Goal: Information Seeking & Learning: Learn about a topic

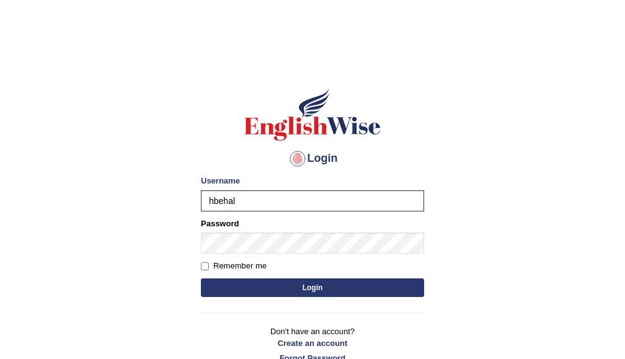
click at [201, 279] on button "Login" at bounding box center [312, 288] width 223 height 19
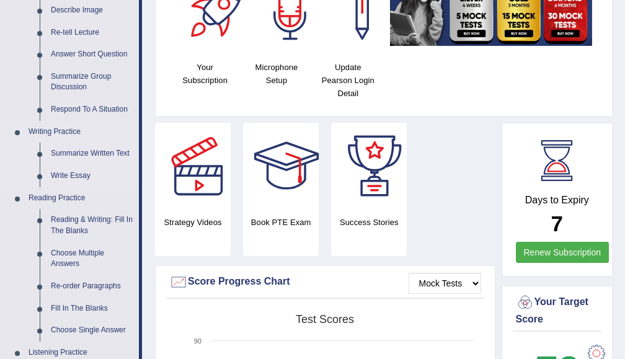
scroll to position [265, 0]
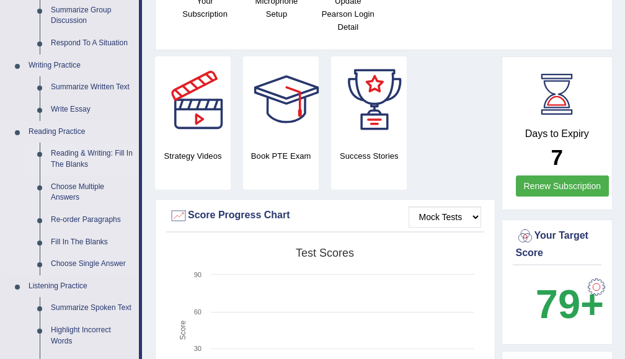
click at [68, 158] on link "Reading & Writing: Fill In The Blanks" at bounding box center [92, 159] width 94 height 33
click at [68, 158] on ul "Reading & Writing: Fill In The Blanks Choose Multiple Answers Re-order Paragrap…" at bounding box center [81, 209] width 116 height 132
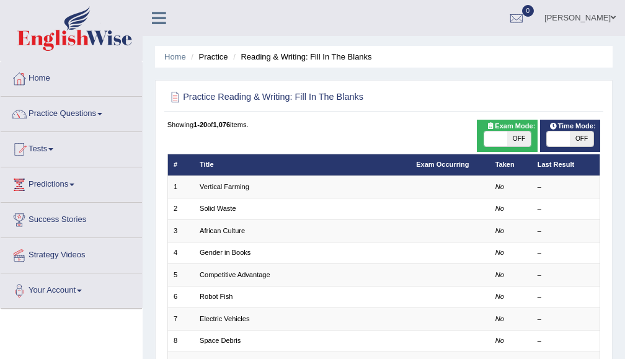
click at [495, 141] on span at bounding box center [495, 139] width 23 height 15
click at [495, 141] on div "ON OFF" at bounding box center [495, 139] width 69 height 15
checkbox input "false"
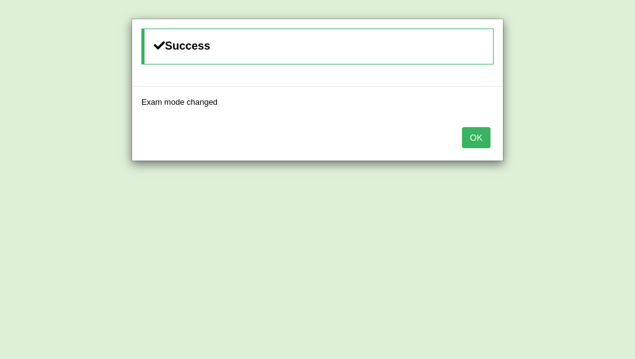
click at [486, 138] on button "OK" at bounding box center [476, 137] width 29 height 21
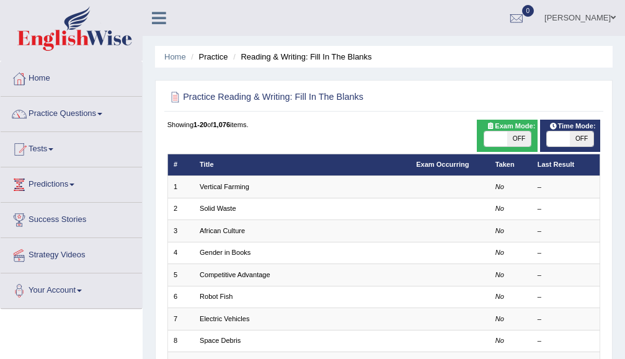
click at [564, 143] on span at bounding box center [558, 139] width 23 height 15
checkbox input "true"
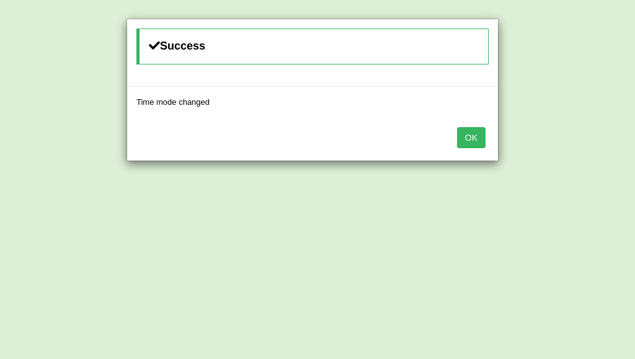
click at [476, 148] on div "OK" at bounding box center [312, 138] width 371 height 43
click at [468, 139] on button "OK" at bounding box center [471, 137] width 29 height 21
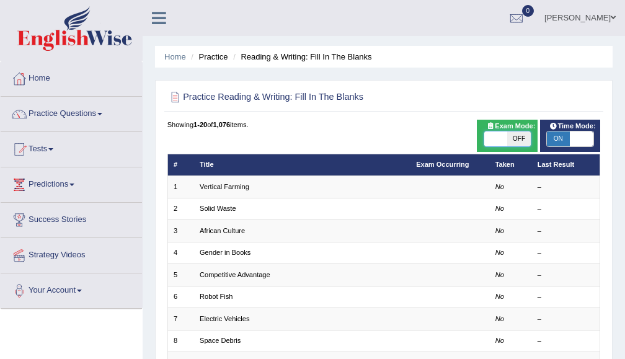
click at [494, 138] on span at bounding box center [495, 139] width 23 height 15
checkbox input "true"
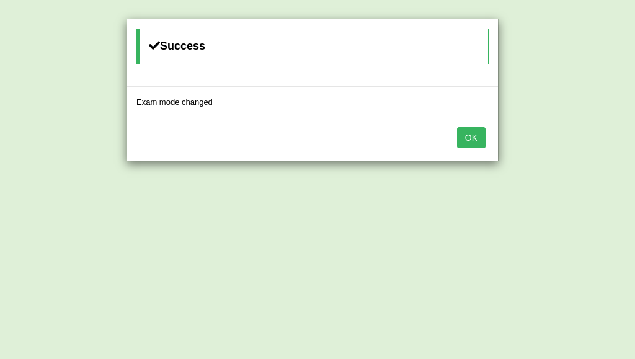
click at [466, 138] on button "OK" at bounding box center [471, 137] width 29 height 21
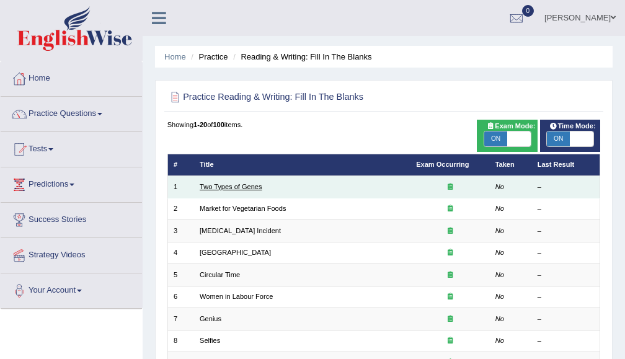
drag, startPoint x: 195, startPoint y: 186, endPoint x: 246, endPoint y: 187, distance: 50.9
click at [238, 187] on td "Two Types of Genes" at bounding box center [302, 187] width 216 height 22
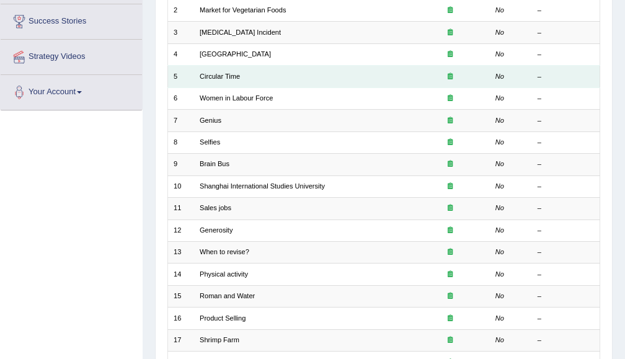
scroll to position [357, 0]
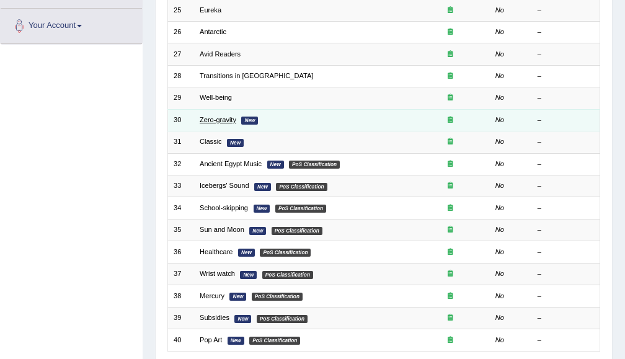
click at [220, 120] on link "Zero-gravity" at bounding box center [218, 119] width 37 height 7
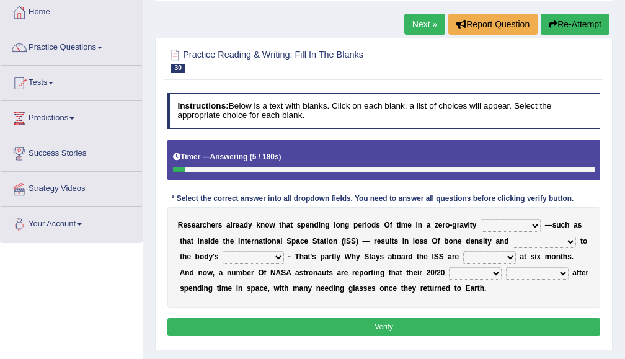
scroll to position [132, 0]
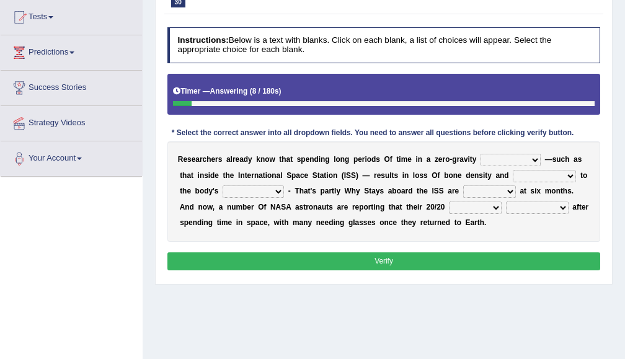
click at [512, 162] on select "planet weather climate environment" at bounding box center [511, 160] width 60 height 12
select select "environment"
click at [481, 154] on select "planet weather climate environment" at bounding box center [511, 160] width 60 height 12
click at [508, 159] on select "planet weather climate environment" at bounding box center [511, 160] width 60 height 12
click at [526, 161] on select "planet weather climate environment" at bounding box center [511, 160] width 60 height 12
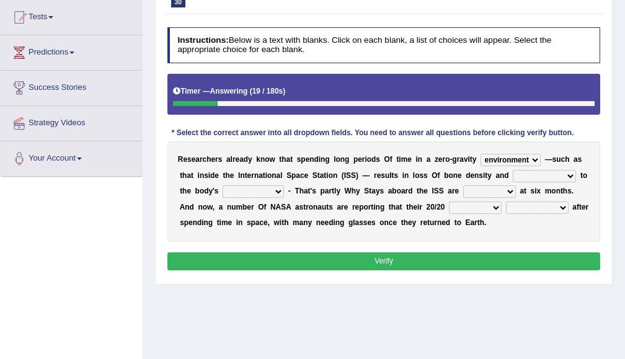
click at [548, 172] on select "enhancement damage gain recovery" at bounding box center [544, 176] width 63 height 12
select select "damage"
click at [513, 170] on select "enhancement damage gain recovery" at bounding box center [544, 176] width 63 height 12
click at [254, 190] on select "muscles flexibility development action" at bounding box center [253, 191] width 61 height 12
select select "flexibility"
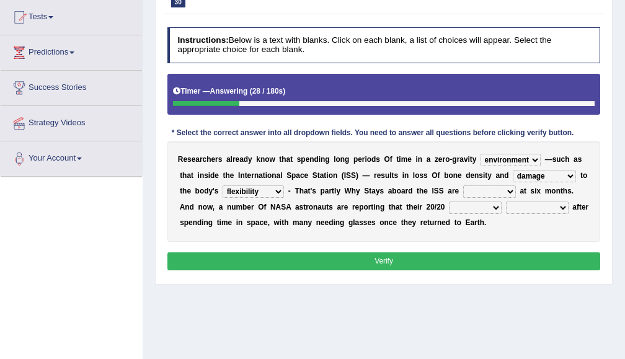
click at [223, 185] on select "muscles flexibility development action" at bounding box center [253, 191] width 61 height 12
click at [490, 188] on select "allowed excessive timed restricted" at bounding box center [489, 191] width 53 height 12
select select "restricted"
click at [464, 185] on select "allowed excessive timed restricted" at bounding box center [489, 191] width 53 height 12
click at [490, 185] on select "allowed excessive timed restricted" at bounding box center [489, 191] width 53 height 12
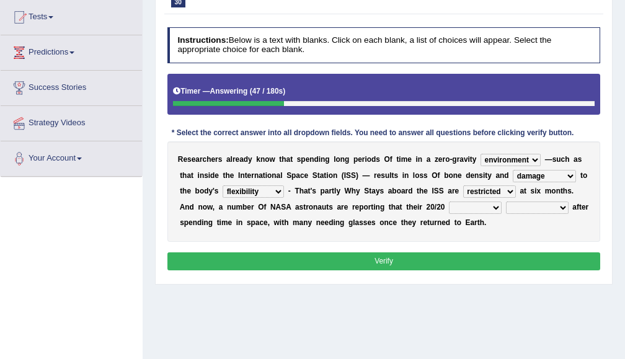
click at [490, 185] on select "allowed excessive timed restricted" at bounding box center [489, 191] width 53 height 12
click at [466, 207] on select "voices smelling vision hearing" at bounding box center [475, 208] width 53 height 12
select select "vision"
click at [449, 202] on select "voices smelling vision hearing" at bounding box center [475, 208] width 53 height 12
click at [549, 205] on select "disappeared fatigue faded strengthened" at bounding box center [537, 208] width 63 height 12
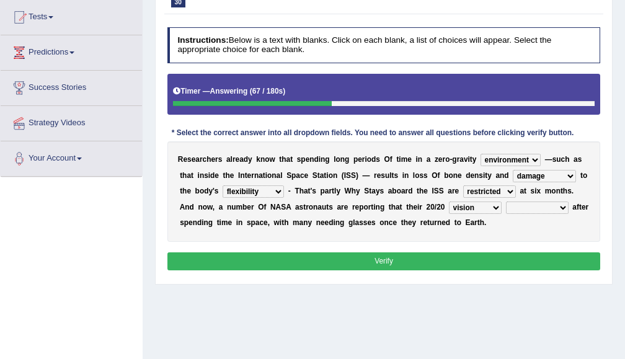
select select "faded"
click at [506, 202] on select "disappeared fatigue faded strengthened" at bounding box center [537, 208] width 63 height 12
click at [493, 258] on button "Verify" at bounding box center [384, 261] width 434 height 18
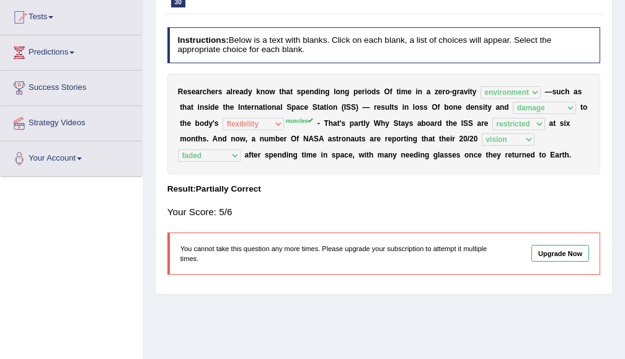
scroll to position [0, 0]
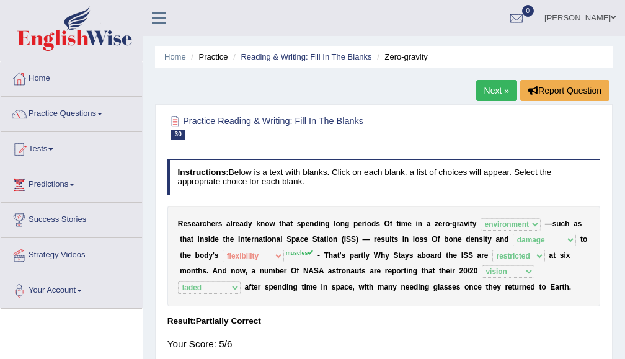
click at [509, 98] on link "Next »" at bounding box center [496, 90] width 41 height 21
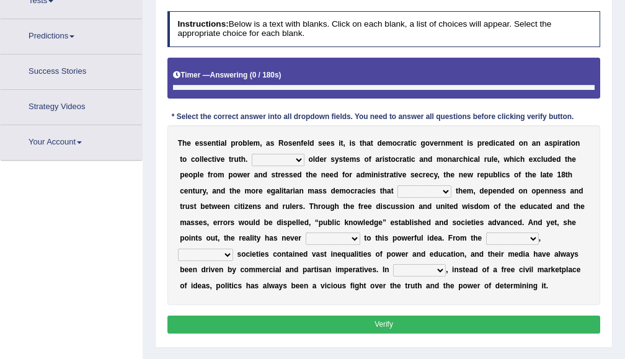
scroll to position [148, 0]
click at [292, 160] on select "Like Unlike Likely Safely" at bounding box center [278, 160] width 53 height 12
select select "Unlike"
click at [252, 154] on select "Like Unlike Likely Safely" at bounding box center [278, 160] width 53 height 12
click at [411, 188] on select "readed grated succeeded printed" at bounding box center [425, 191] width 54 height 12
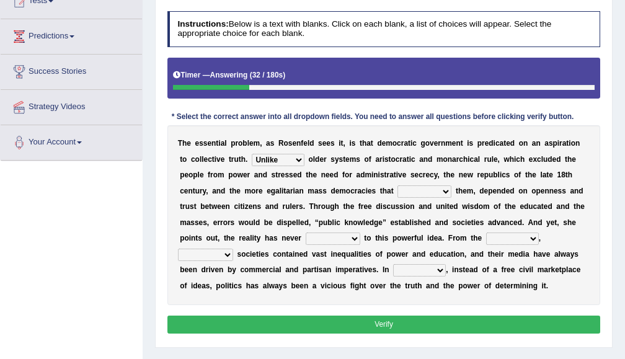
select select "succeeded"
click at [398, 185] on select "readed grated succeeded printed" at bounding box center [425, 191] width 54 height 12
click at [434, 227] on div "T h e e s s e n t i a l p r o b l e m , a s R o s e n f e l d s e e s i t , i s…" at bounding box center [384, 214] width 434 height 179
click at [336, 239] on select "saved up stood up brought up lived up" at bounding box center [333, 239] width 55 height 12
select select "stood up"
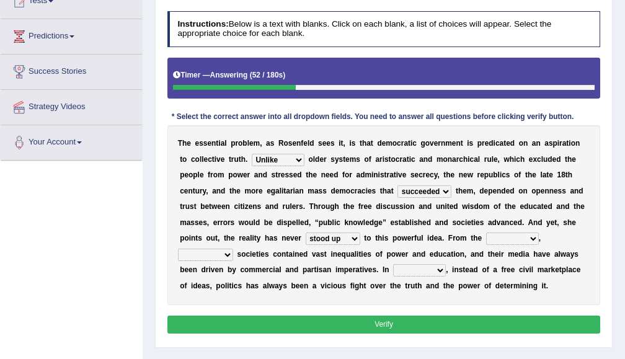
click at [306, 233] on select "saved up stood up brought up lived up" at bounding box center [333, 239] width 55 height 12
click at [533, 240] on select "outset ranged stood caught" at bounding box center [512, 239] width 53 height 12
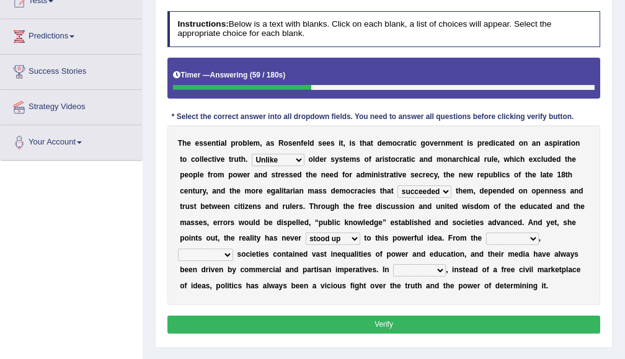
click at [533, 240] on select "outset ranged stood caught" at bounding box center [512, 239] width 53 height 12
select select "outset"
click at [487, 233] on select "outset ranged stood caught" at bounding box center [512, 239] width 53 height 12
click at [495, 238] on select "outset ranged stood caught" at bounding box center [512, 239] width 53 height 12
click at [199, 252] on select "freedom democratic media stilled" at bounding box center [205, 255] width 55 height 12
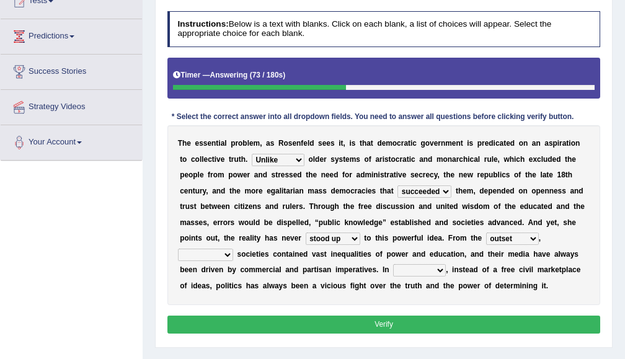
click at [199, 252] on select "freedom democratic media stilled" at bounding box center [205, 255] width 55 height 12
click at [269, 311] on div "Instructions: Below is a text with blanks. Click on each blank, a list of choic…" at bounding box center [383, 174] width 439 height 336
click at [414, 264] on div "T h e e s s e n t i a l p r o b l e m , a s R o s e n f e l d s e e s i t , i s…" at bounding box center [384, 214] width 434 height 179
click at [417, 270] on select "power practice ideas fought" at bounding box center [419, 270] width 53 height 12
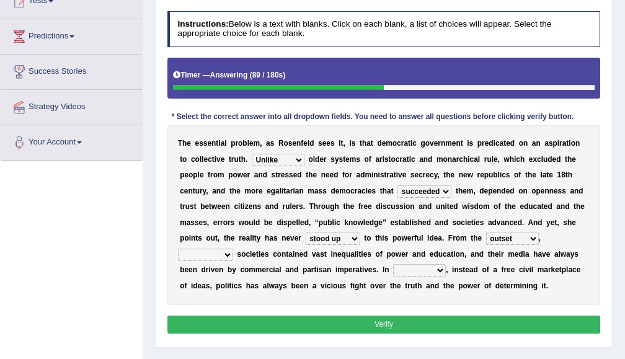
click at [417, 270] on select "power practice ideas fought" at bounding box center [419, 270] width 53 height 12
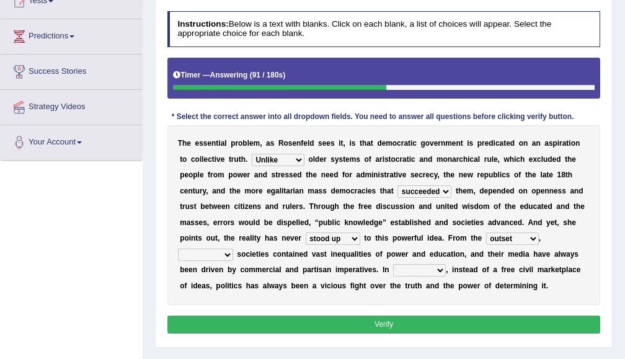
click at [419, 266] on select "power practice ideas fought" at bounding box center [419, 270] width 53 height 12
select select "power"
click at [393, 264] on select "power practice ideas fought" at bounding box center [419, 270] width 53 height 12
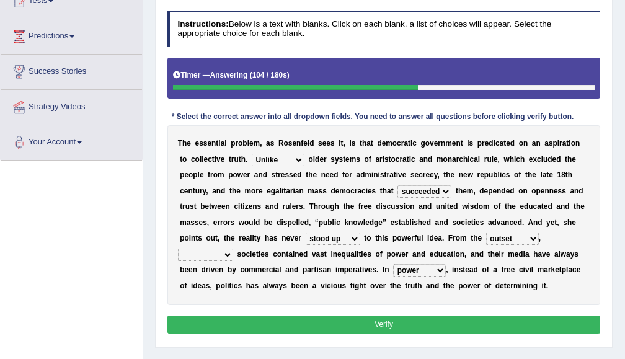
click at [215, 265] on div "T h e e s s e n t i a l p r o b l e m , a s R o s e n f e l d s e e s i t , i s…" at bounding box center [384, 214] width 434 height 179
click at [216, 254] on select "freedom democratic media stilled" at bounding box center [205, 255] width 55 height 12
click at [542, 236] on b at bounding box center [543, 238] width 4 height 9
click at [507, 234] on select "outset ranged stood caught" at bounding box center [512, 239] width 53 height 12
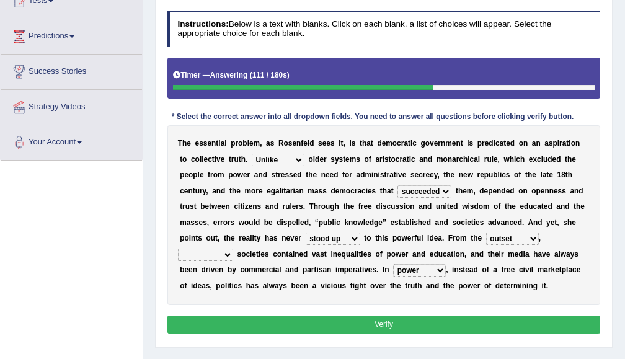
click at [180, 251] on select "freedom democratic media stilled" at bounding box center [205, 255] width 55 height 12
select select "democratic"
click at [178, 249] on select "freedom democratic media stilled" at bounding box center [205, 255] width 55 height 12
click at [329, 319] on button "Verify" at bounding box center [384, 325] width 434 height 18
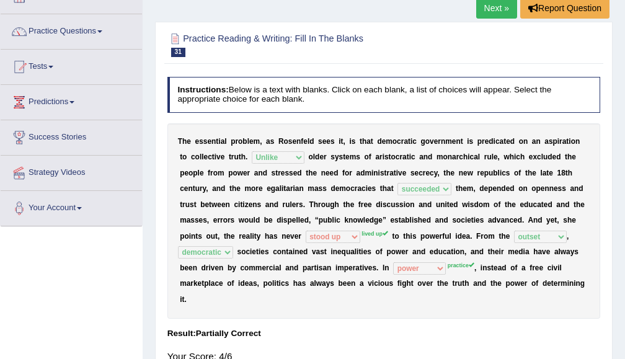
scroll to position [16, 0]
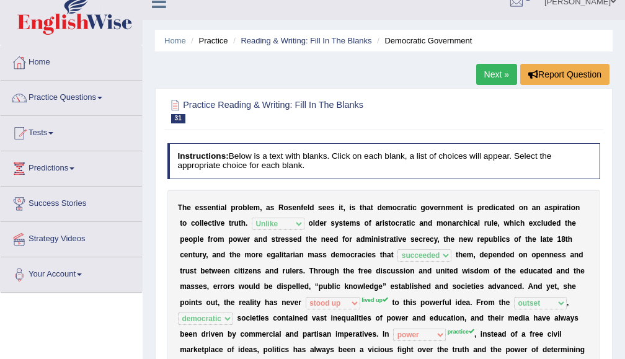
click at [484, 76] on link "Next »" at bounding box center [496, 74] width 41 height 21
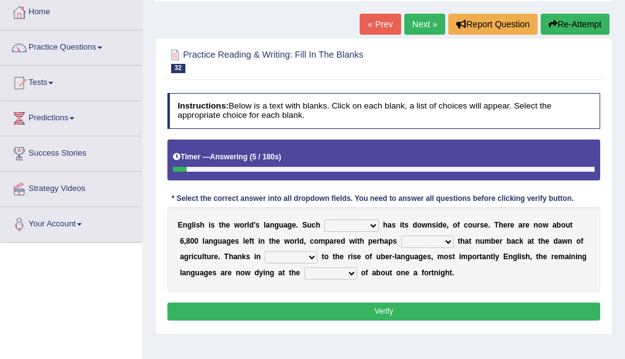
click at [341, 223] on select "power idea subject dominance" at bounding box center [351, 226] width 55 height 12
select select "dominance"
click at [324, 220] on select "power idea subject dominance" at bounding box center [351, 226] width 55 height 12
click at [452, 239] on select "rise twice firstly never" at bounding box center [427, 242] width 53 height 12
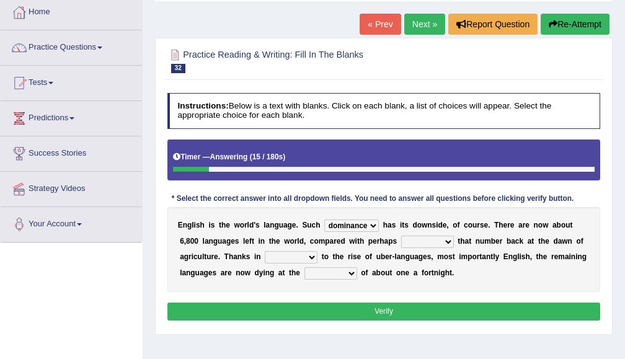
click at [452, 239] on select "rise twice firstly never" at bounding box center [427, 242] width 53 height 12
click at [254, 299] on div "Instructions: Below is a text with blanks. Click on each blank, a list of choic…" at bounding box center [383, 208] width 439 height 241
click at [303, 259] on select "rare start part bother" at bounding box center [291, 257] width 53 height 12
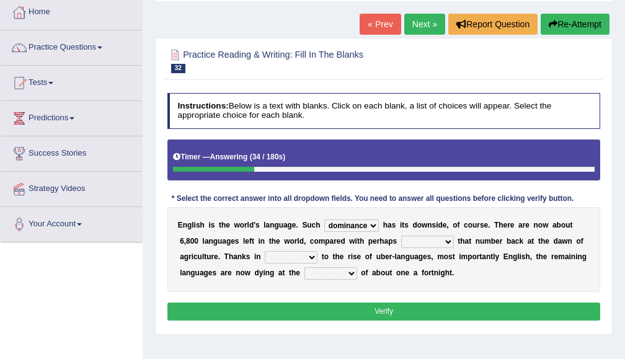
click at [303, 259] on select "rare start part bother" at bounding box center [291, 257] width 53 height 12
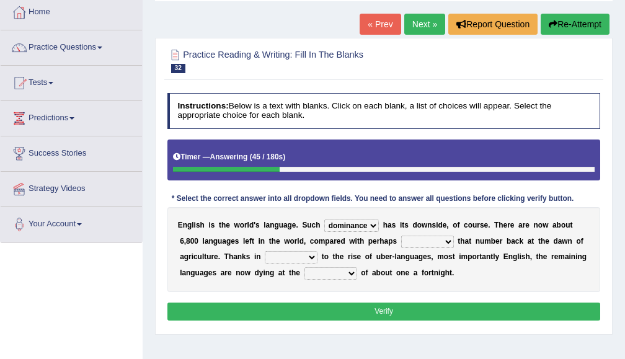
select select "part"
click at [265, 251] on select "rare start part bother" at bounding box center [291, 257] width 53 height 12
click at [290, 300] on div "Instructions: Below is a text with blanks. Click on each blank, a list of choic…" at bounding box center [383, 208] width 439 height 241
click at [339, 272] on select "state rate wait great" at bounding box center [331, 273] width 53 height 12
select select "rate"
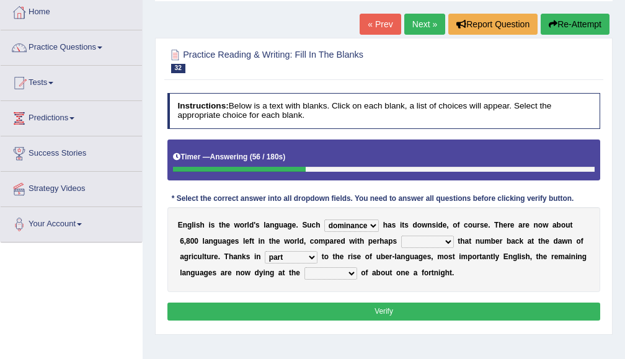
click at [305, 267] on select "state rate wait great" at bounding box center [331, 273] width 53 height 12
click at [408, 243] on select "rise twice firstly never" at bounding box center [427, 242] width 53 height 12
select select "rise"
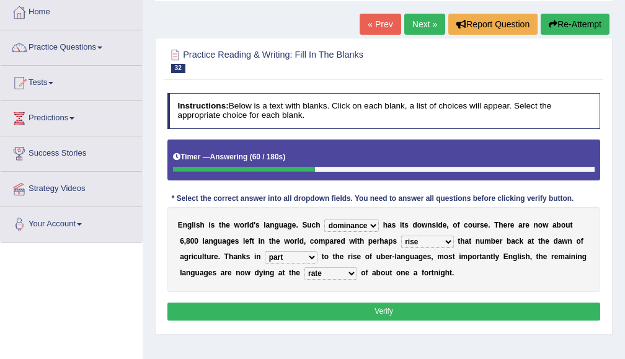
click at [401, 236] on select "rise twice firstly never" at bounding box center [427, 242] width 53 height 12
click at [339, 320] on button "Verify" at bounding box center [384, 312] width 434 height 18
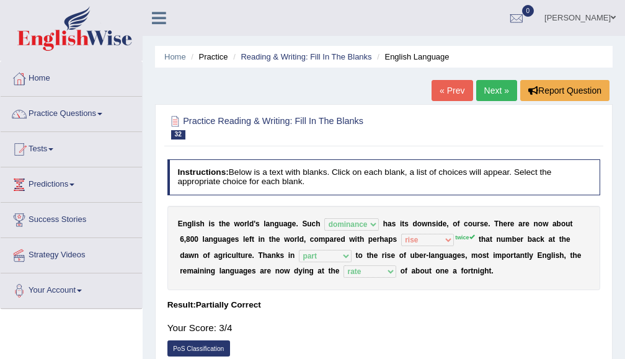
click at [495, 84] on link "Next »" at bounding box center [496, 90] width 41 height 21
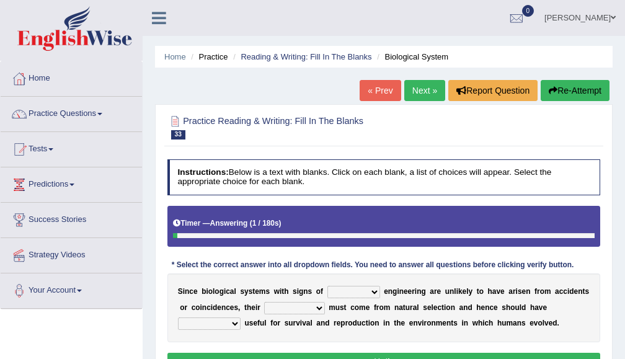
scroll to position [66, 0]
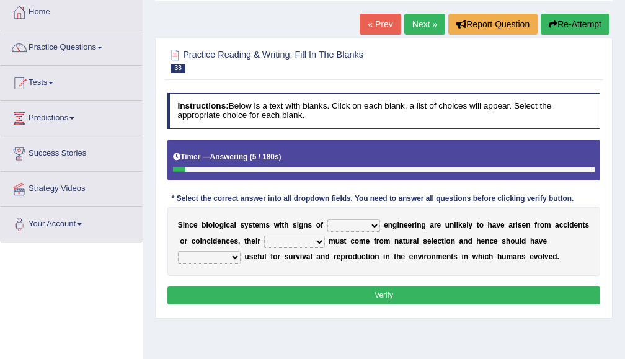
click at [350, 224] on select "system national extra complex" at bounding box center [354, 226] width 53 height 12
select select "national"
click at [328, 220] on select "system national extra complex" at bounding box center [354, 226] width 53 height 12
click at [368, 252] on div "S i n c e b i o l o g i c a l s y s t e m s w i t h s i g n s o f system nation…" at bounding box center [384, 241] width 434 height 69
click at [304, 244] on select "presence organisation registration structures" at bounding box center [294, 242] width 60 height 12
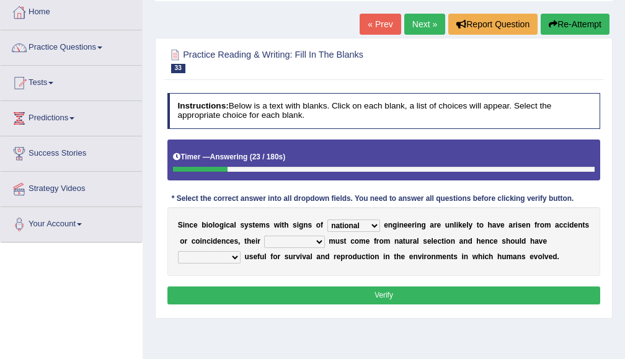
click at [304, 244] on select "presence organisation registration structures" at bounding box center [294, 242] width 60 height 12
click at [264, 236] on select "presence organisation registration structures" at bounding box center [294, 242] width 60 height 12
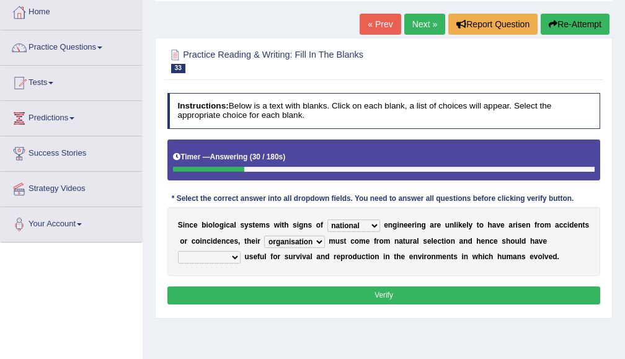
click at [297, 241] on select "presence organisation registration structures" at bounding box center [294, 242] width 60 height 12
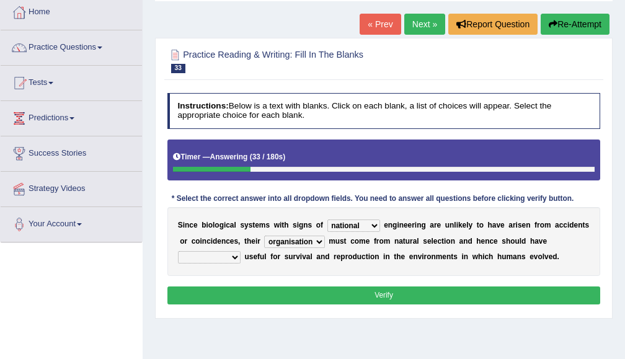
click at [297, 241] on select "presence organisation registration structures" at bounding box center [294, 242] width 60 height 12
select select "presence"
click at [264, 236] on select "presence organisation registration structures" at bounding box center [294, 242] width 60 height 12
click at [295, 262] on div "S i n c e b i o l o g i c a l s y s t e m s w i t h s i g n s o f system nation…" at bounding box center [384, 241] width 434 height 69
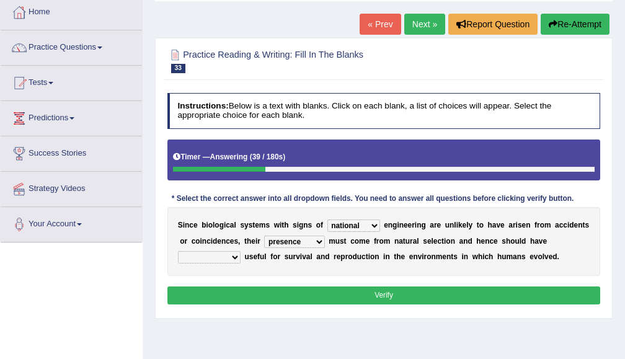
click at [212, 261] on select "functions cultures samples introductions" at bounding box center [209, 257] width 63 height 12
select select "cultures"
click at [178, 251] on select "functions cultures samples introductions" at bounding box center [209, 257] width 63 height 12
click at [214, 291] on button "Verify" at bounding box center [384, 296] width 434 height 18
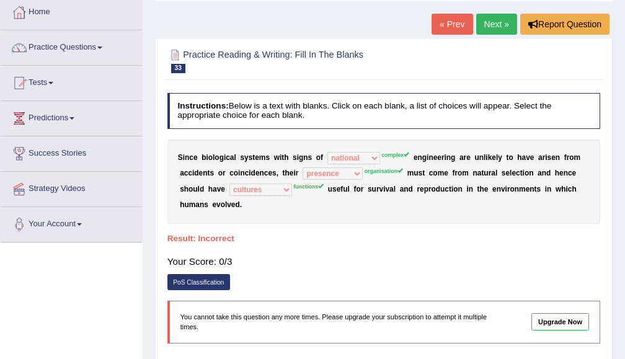
click at [493, 30] on link "Next »" at bounding box center [496, 24] width 41 height 21
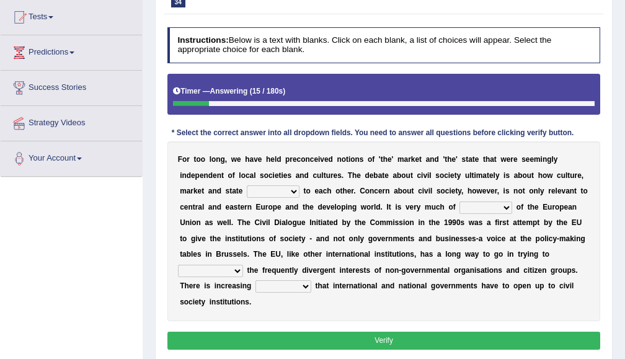
click at [264, 193] on select "stay relate bring telling" at bounding box center [273, 191] width 53 height 12
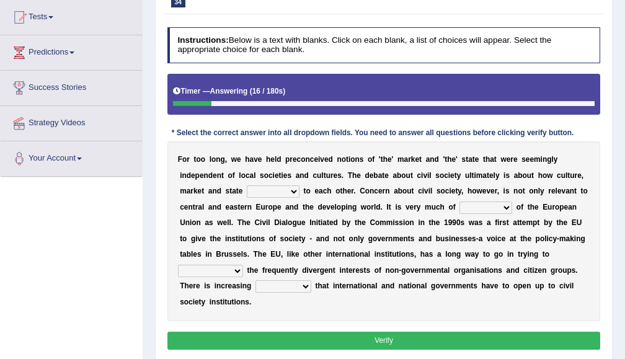
click at [264, 193] on select "stay relate bring telling" at bounding box center [273, 191] width 53 height 12
select select "relate"
click at [247, 185] on select "stay relate bring telling" at bounding box center [273, 191] width 53 height 12
click at [265, 220] on b "v" at bounding box center [264, 222] width 4 height 9
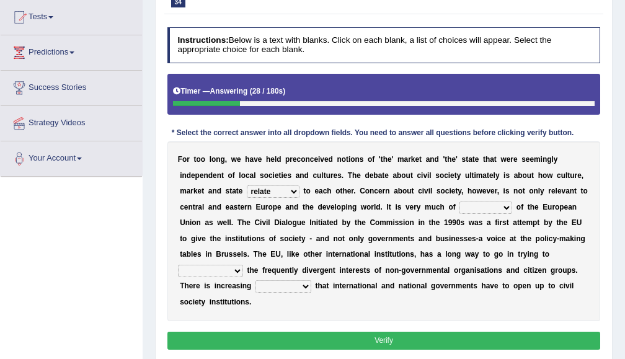
click at [504, 208] on select "interest brought shown suspect" at bounding box center [486, 208] width 53 height 12
select select "interest"
click at [460, 202] on select "interest brought shown suspect" at bounding box center [486, 208] width 53 height 12
click at [212, 274] on select "indulge express supreme accommodate" at bounding box center [210, 271] width 65 height 12
click at [486, 288] on b "h" at bounding box center [483, 286] width 4 height 9
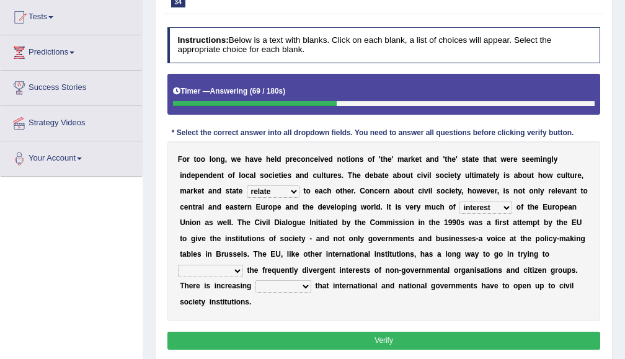
scroll to position [199, 0]
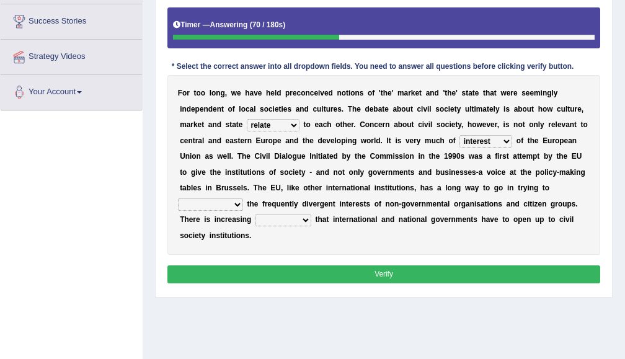
click at [279, 216] on select "tolerance expression recognition sample" at bounding box center [284, 220] width 56 height 12
select select "recognition"
click at [256, 214] on select "tolerance expression recognition sample" at bounding box center [284, 220] width 56 height 12
click at [205, 205] on select "indulge express supreme accommodate" at bounding box center [210, 205] width 65 height 12
select select "express"
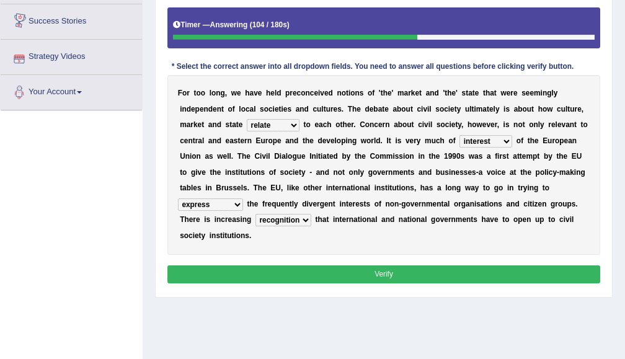
click at [178, 199] on select "indulge express supreme accommodate" at bounding box center [210, 205] width 65 height 12
click at [303, 269] on button "Verify" at bounding box center [384, 275] width 434 height 18
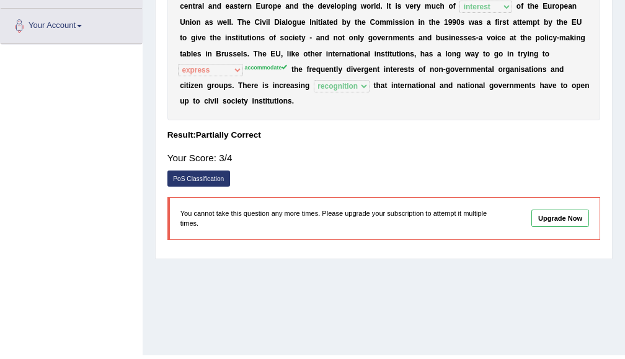
scroll to position [0, 0]
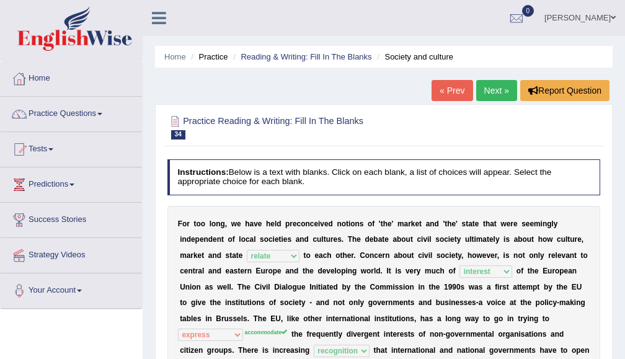
click at [504, 81] on link "Next »" at bounding box center [496, 90] width 41 height 21
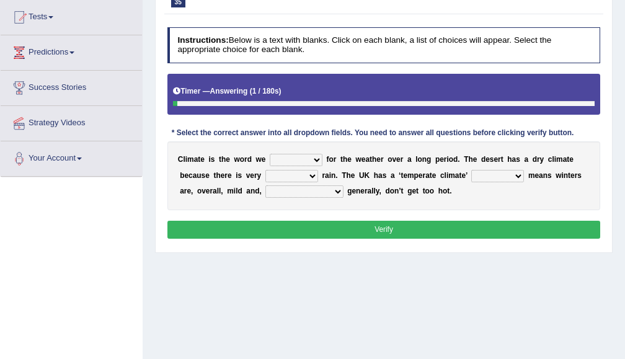
click at [288, 155] on select "give take use throw" at bounding box center [296, 160] width 53 height 12
select select "use"
click at [270, 154] on select "give take use throw" at bounding box center [296, 160] width 53 height 12
click at [296, 171] on select "much little least less" at bounding box center [292, 176] width 53 height 12
select select "little"
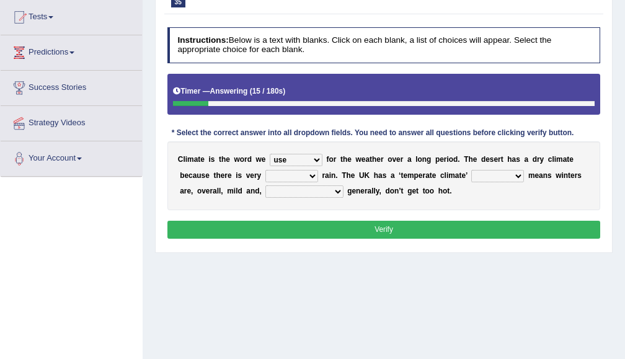
click at [266, 170] on select "much little least less" at bounding box center [292, 176] width 53 height 12
click at [301, 207] on div "C l i m a t e i s t h e w o r d w e give take use throw f o r t h e w e a t h e…" at bounding box center [384, 175] width 434 height 69
click at [544, 181] on div "C l i m a t e i s t h e w o r d w e give take use throw f o r t h e w e a t h e…" at bounding box center [384, 175] width 434 height 69
click at [520, 171] on select "when where which where" at bounding box center [497, 176] width 53 height 12
select select "which"
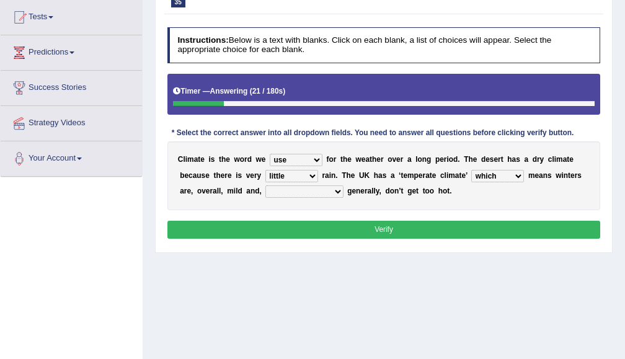
click at [471, 170] on select "when where which where" at bounding box center [497, 176] width 53 height 12
click at [294, 190] on select "weather [PERSON_NAME] [PERSON_NAME] warmer" at bounding box center [305, 191] width 78 height 12
select select "[PERSON_NAME]"
click at [266, 185] on select "weather [PERSON_NAME] [PERSON_NAME] warmer" at bounding box center [305, 191] width 78 height 12
click at [316, 230] on button "Verify" at bounding box center [384, 230] width 434 height 18
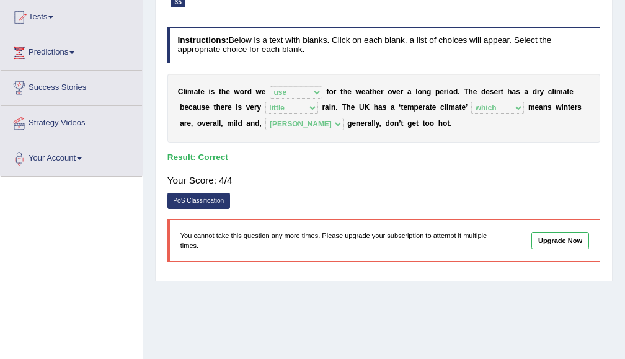
scroll to position [66, 0]
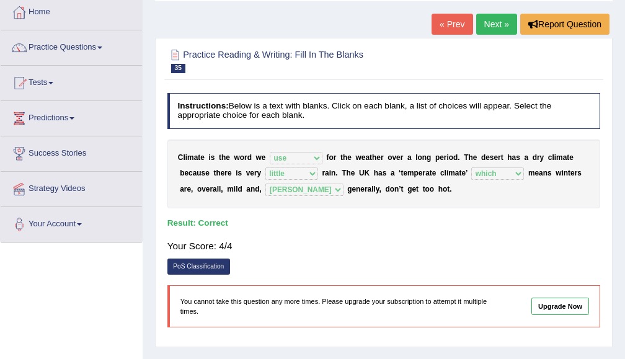
click at [502, 29] on link "Next »" at bounding box center [496, 24] width 41 height 21
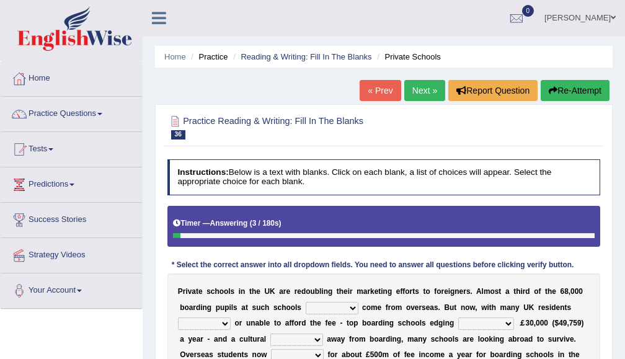
scroll to position [66, 0]
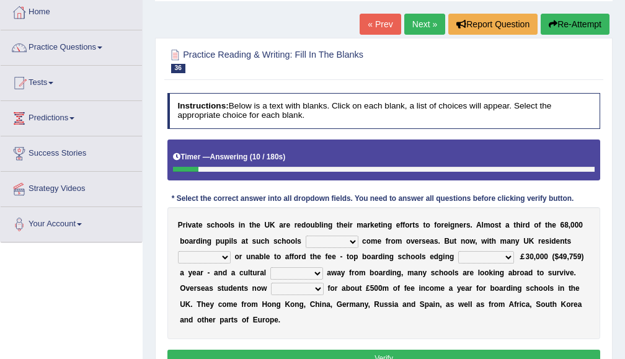
click at [321, 250] on div "P r i v a t e s c h o o l s i n t h e U K a r e r e d o u b l i n g t h e i r m…" at bounding box center [384, 273] width 434 height 132
click at [319, 238] on select "all set already great news" at bounding box center [332, 242] width 53 height 12
select select "already"
click at [306, 236] on select "all set already great news" at bounding box center [332, 242] width 53 height 12
click at [187, 254] on select "answering unwilling realising storing" at bounding box center [204, 257] width 53 height 12
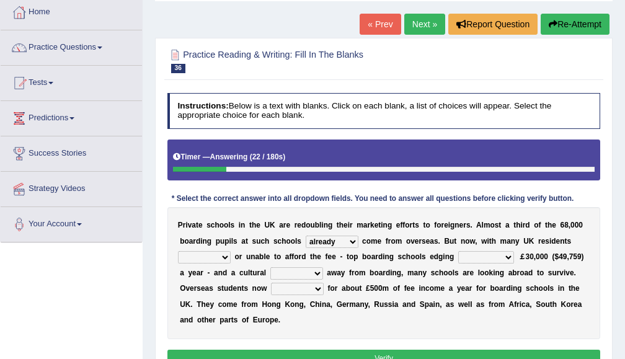
select select "unwilling"
click at [178, 251] on select "answering unwilling realising storing" at bounding box center [204, 257] width 53 height 12
click at [483, 254] on select "rewards towards notification amounting" at bounding box center [486, 257] width 56 height 12
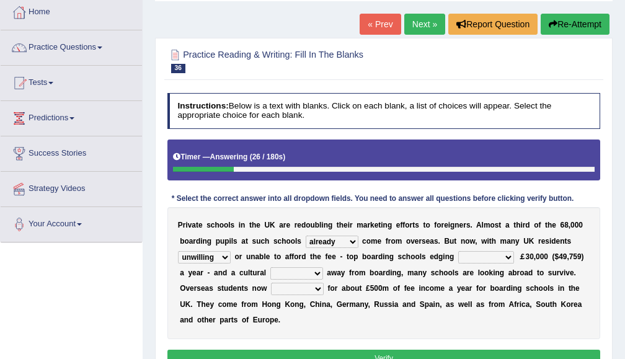
click at [483, 254] on select "rewards towards notification amounting" at bounding box center [486, 257] width 56 height 12
click at [504, 254] on select "rewards towards notification amounting" at bounding box center [486, 257] width 56 height 12
select select "towards"
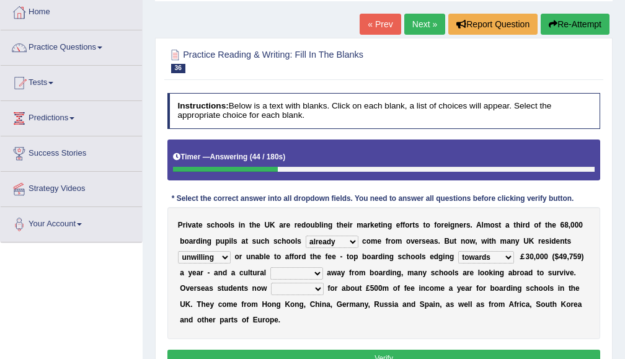
click at [458, 251] on select "rewards towards notification amounting" at bounding box center [486, 257] width 56 height 12
click at [315, 270] on select "go rattle shatter shift" at bounding box center [296, 273] width 53 height 12
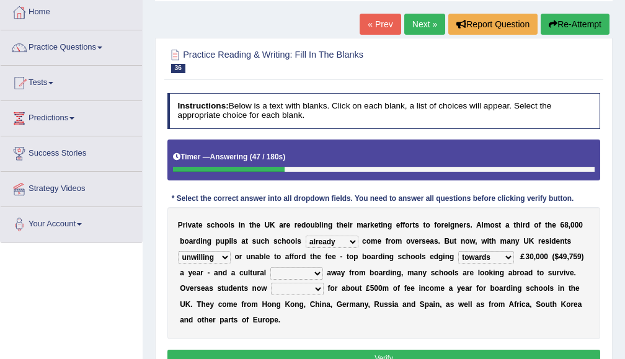
click at [315, 270] on select "go rattle shatter shift" at bounding box center [296, 273] width 53 height 12
select select "shift"
click at [270, 267] on select "go rattle shatter shift" at bounding box center [296, 273] width 53 height 12
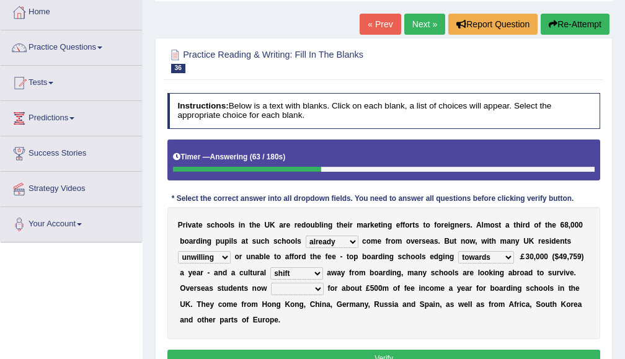
click at [301, 288] on select "hold think account say" at bounding box center [297, 289] width 53 height 12
click at [302, 288] on select "hold think account say" at bounding box center [297, 289] width 53 height 12
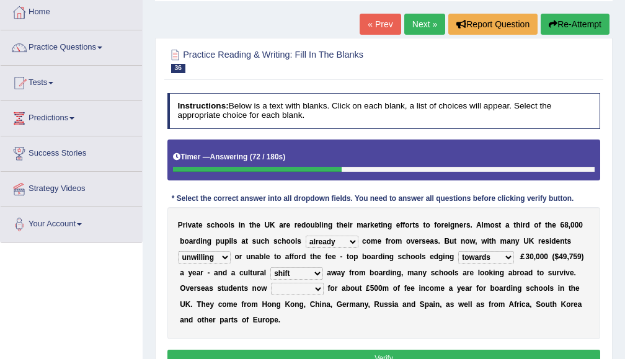
select select "account"
click at [271, 283] on select "hold think account say" at bounding box center [297, 289] width 53 height 12
click at [311, 351] on button "Verify" at bounding box center [384, 359] width 434 height 18
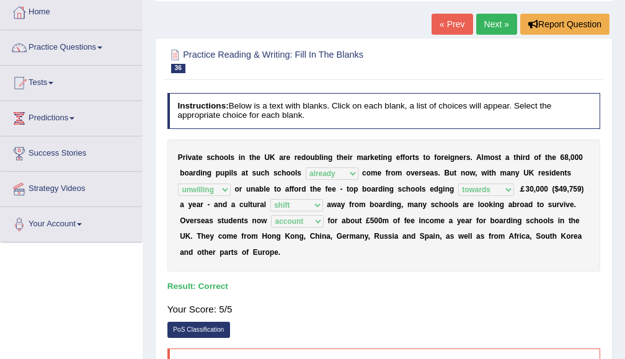
scroll to position [0, 0]
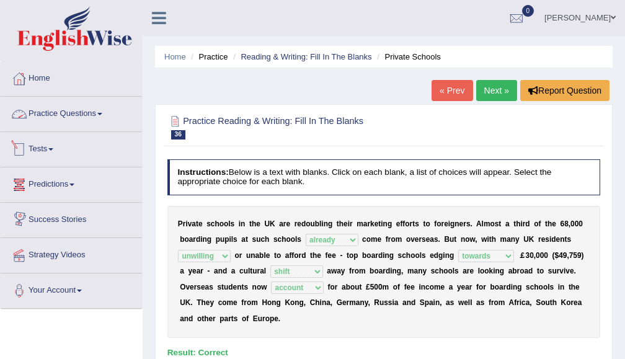
click at [65, 109] on link "Practice Questions" at bounding box center [71, 112] width 141 height 31
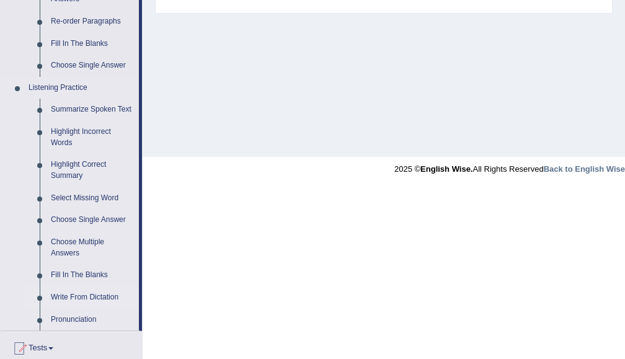
scroll to position [331, 0]
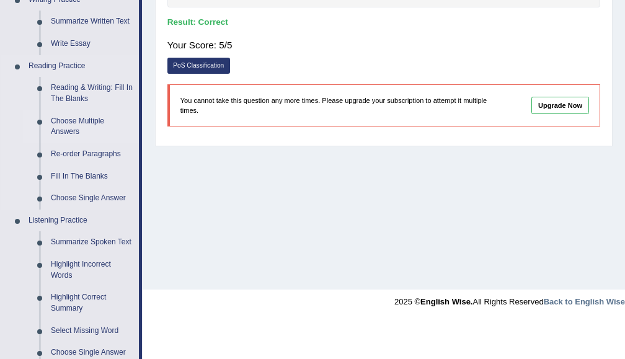
click at [83, 125] on link "Choose Multiple Answers" at bounding box center [92, 126] width 94 height 33
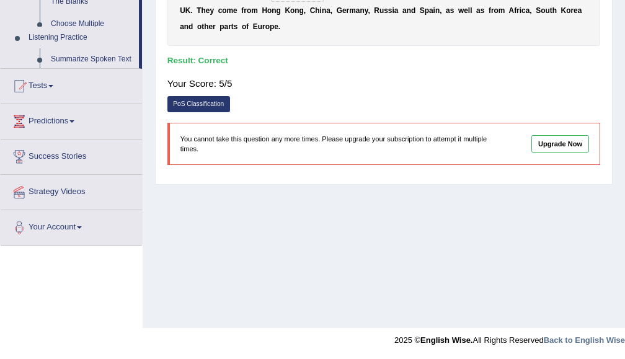
scroll to position [221, 0]
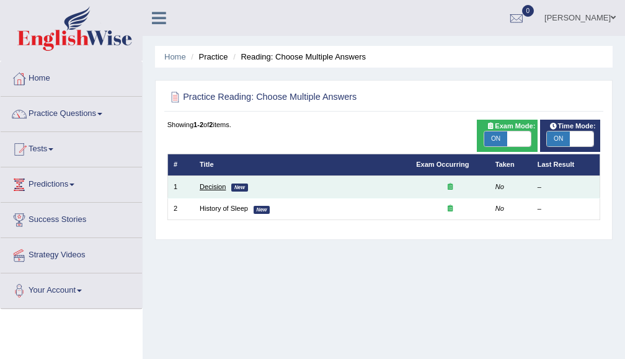
click at [209, 186] on link "Decision" at bounding box center [213, 186] width 26 height 7
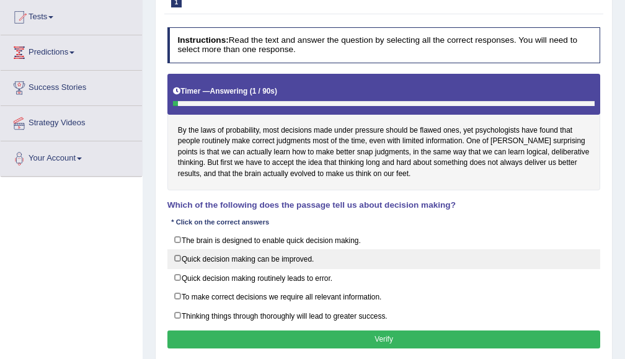
scroll to position [132, 0]
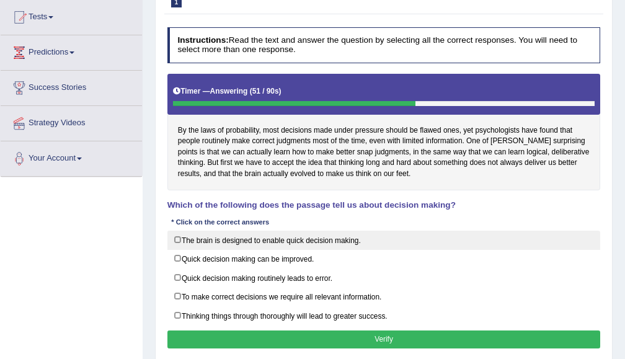
click at [195, 241] on label "The brain is designed to enable quick decision making." at bounding box center [384, 240] width 434 height 19
checkbox input "true"
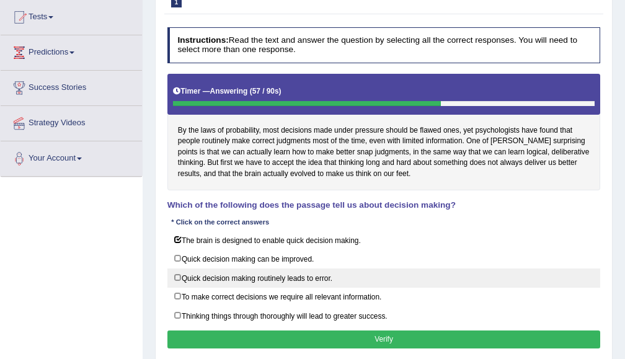
click at [348, 275] on label "Quick decision making routinely leads to error." at bounding box center [384, 278] width 434 height 19
checkbox input "false"
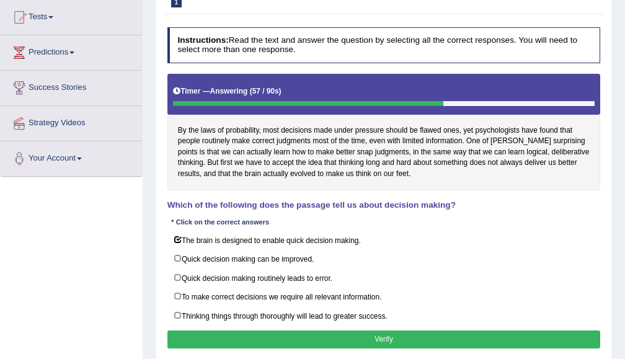
click at [384, 335] on button "Verify" at bounding box center [384, 340] width 434 height 18
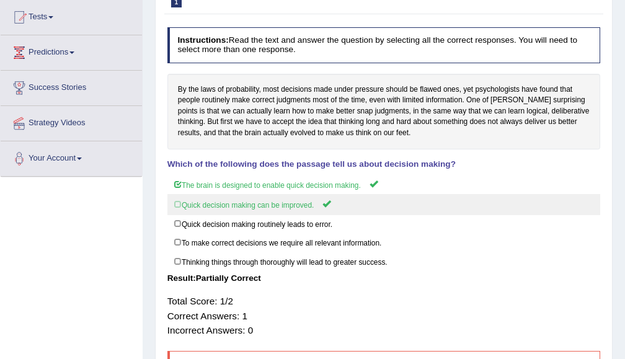
click at [252, 204] on label "Quick decision making can be improved." at bounding box center [384, 204] width 434 height 20
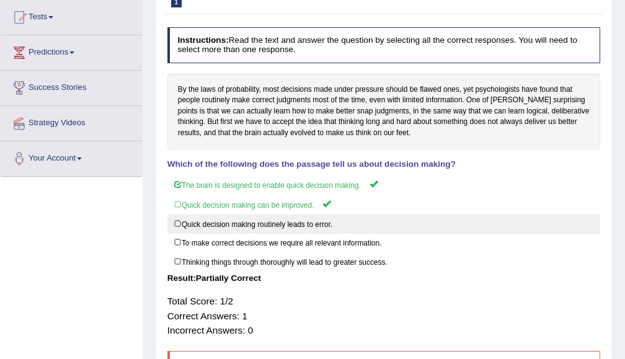
click at [230, 230] on label "Quick decision making routinely leads to error." at bounding box center [384, 224] width 434 height 19
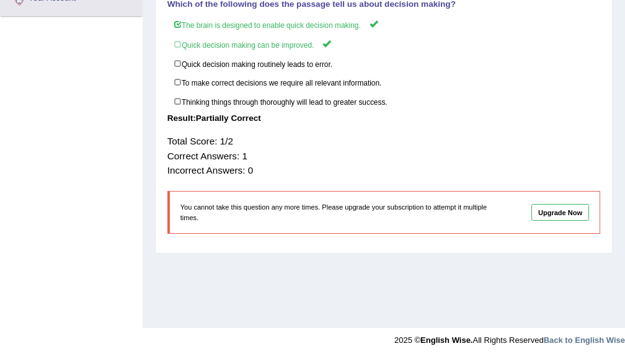
scroll to position [0, 0]
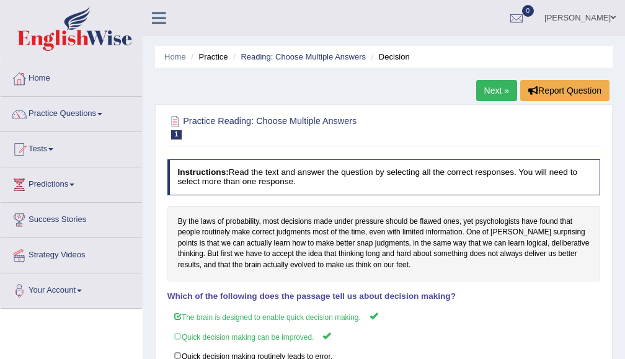
click at [493, 65] on ul "Home Practice Reading: Choose Multiple Answers Decision" at bounding box center [384, 57] width 458 height 22
click at [494, 91] on link "Next »" at bounding box center [496, 90] width 41 height 21
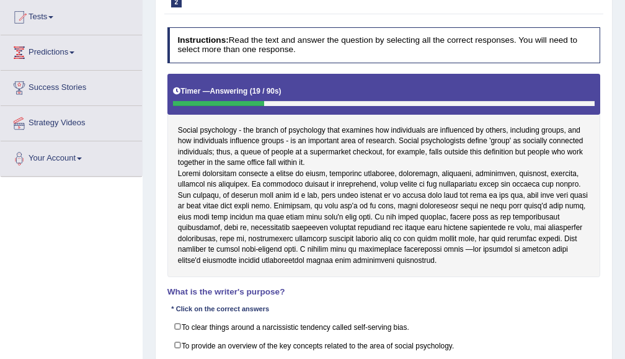
scroll to position [199, 0]
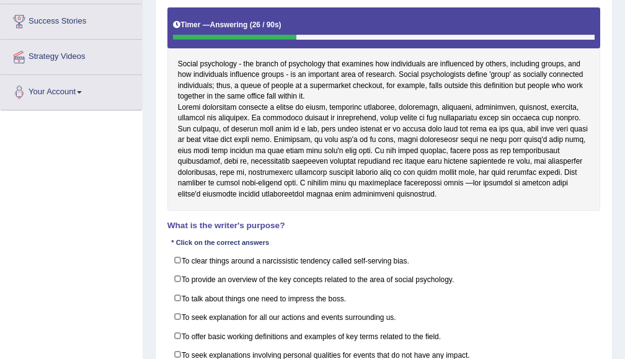
drag, startPoint x: 190, startPoint y: 115, endPoint x: 298, endPoint y: 118, distance: 108.6
click at [298, 118] on div "Social psychology - the branch of psychology that examines how individuals are …" at bounding box center [384, 108] width 434 height 203
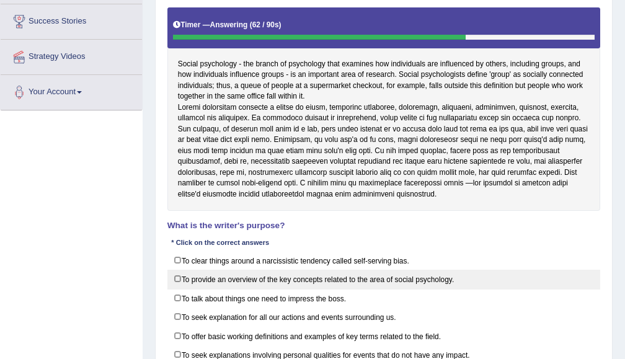
scroll to position [265, 0]
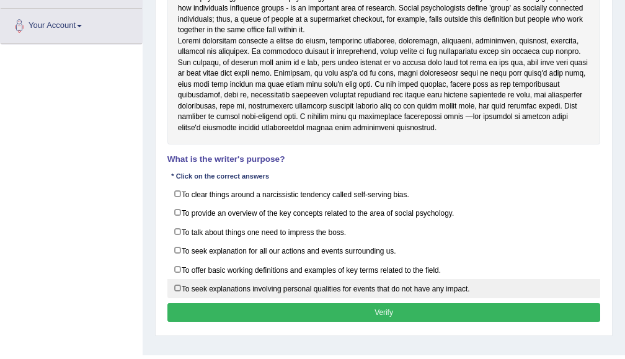
click at [200, 298] on label "To seek explanations involving personal qualities for events that do not have a…" at bounding box center [384, 288] width 434 height 19
checkbox input "true"
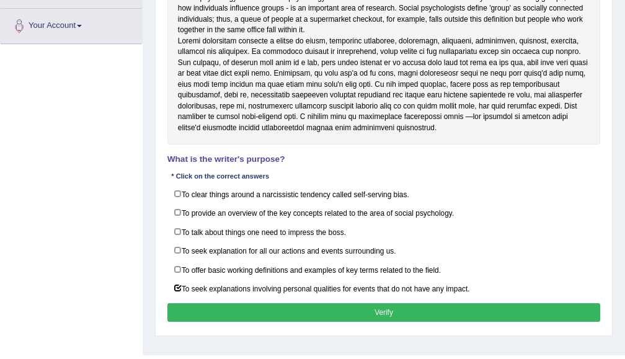
click at [236, 321] on button "Verify" at bounding box center [384, 312] width 434 height 18
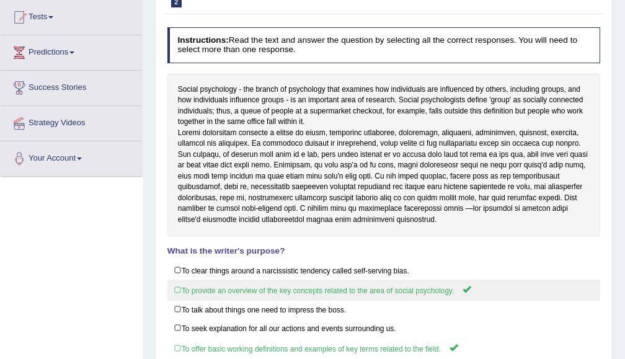
scroll to position [0, 0]
